Goal: Task Accomplishment & Management: Manage account settings

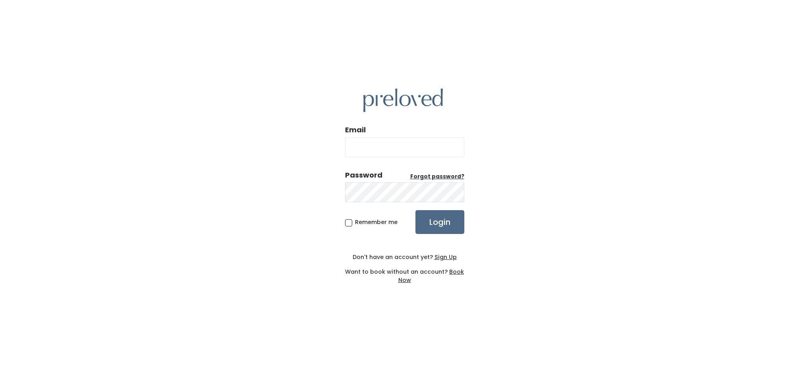
click at [408, 150] on input "Email" at bounding box center [404, 147] width 119 height 20
type input "sandyehoward88@gmail.com"
click at [415, 210] on input "Login" at bounding box center [439, 222] width 49 height 24
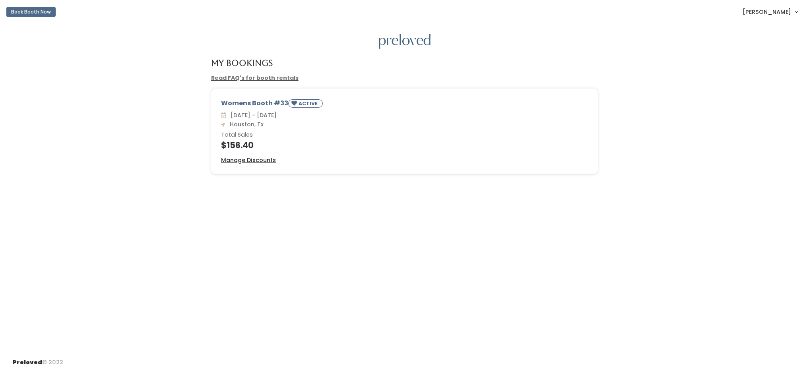
click at [766, 12] on span "[PERSON_NAME]" at bounding box center [766, 12] width 48 height 9
click at [761, 68] on button "Logout" at bounding box center [769, 67] width 71 height 14
